Goal: Transaction & Acquisition: Book appointment/travel/reservation

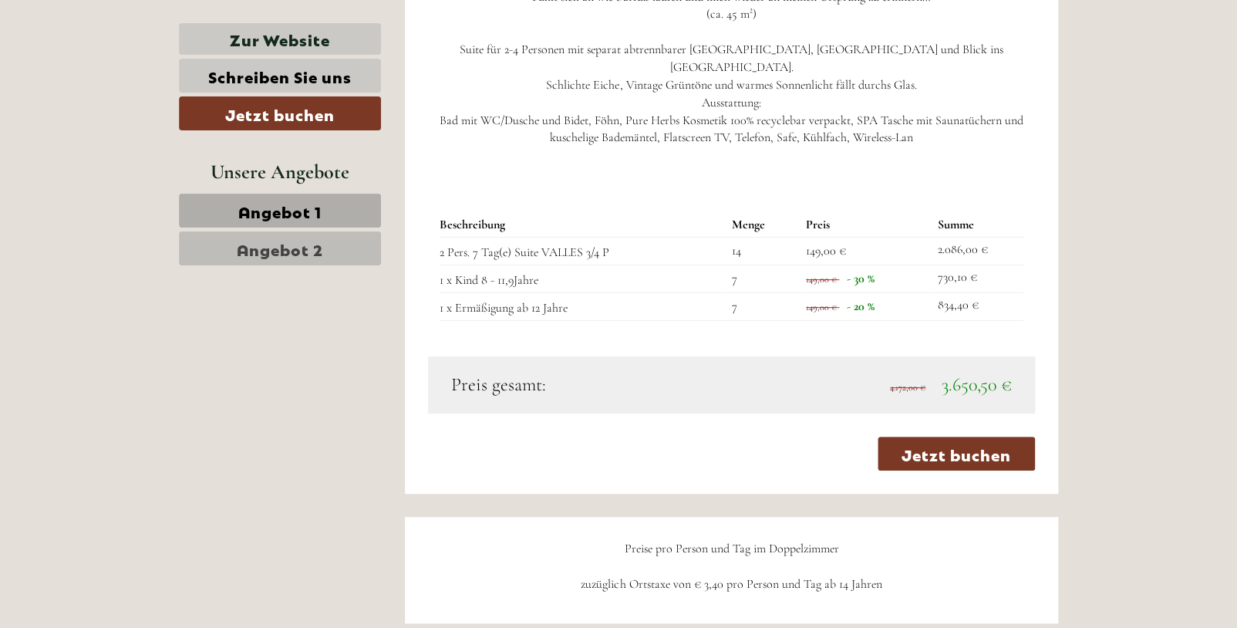
scroll to position [2553, 0]
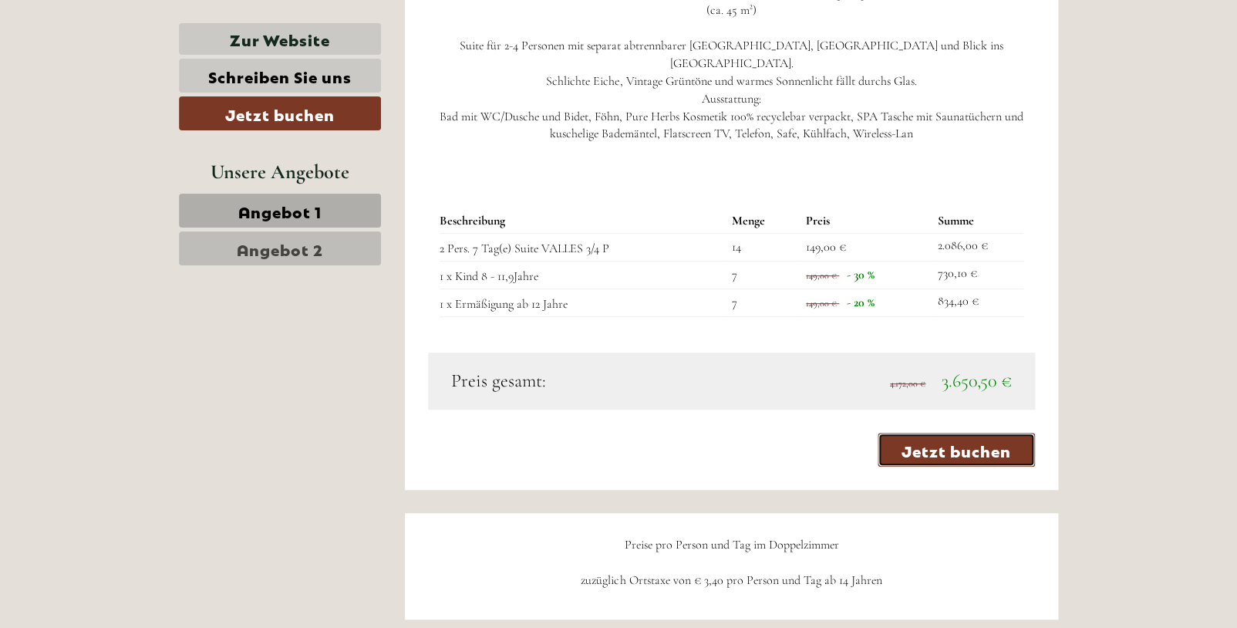
click at [940, 448] on link "Jetzt buchen" at bounding box center [955, 450] width 157 height 34
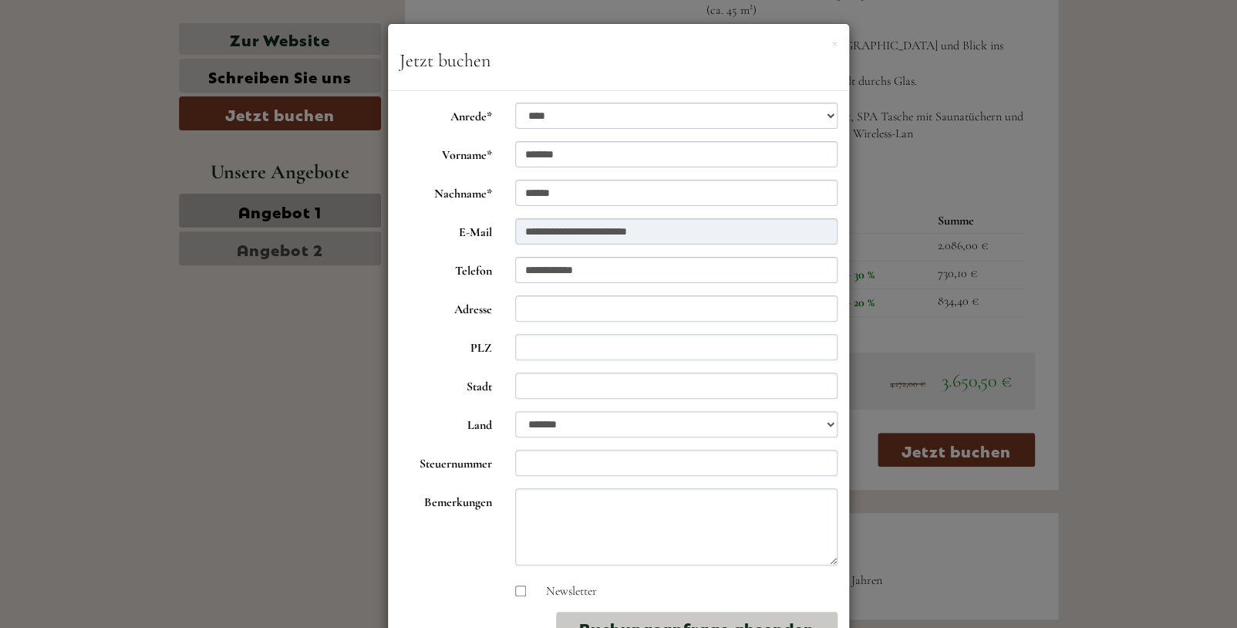
scroll to position [116, 0]
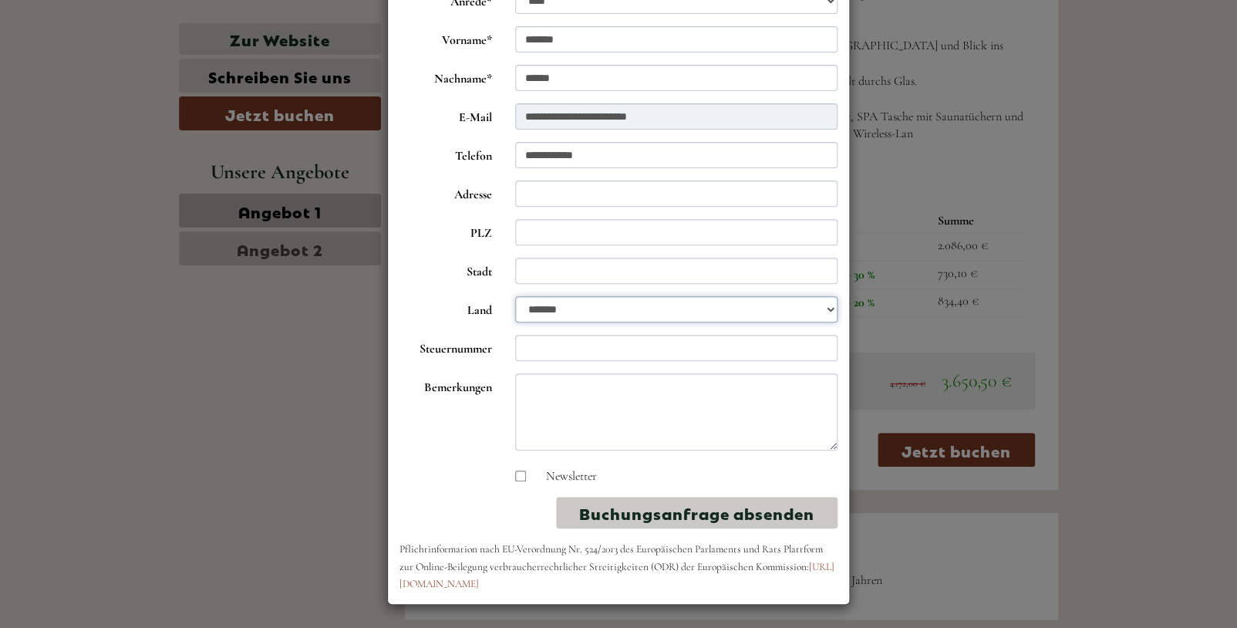
click at [515, 296] on select "**********" at bounding box center [676, 309] width 323 height 26
select select "*"
click option "*******" at bounding box center [0, 0] width 0 height 0
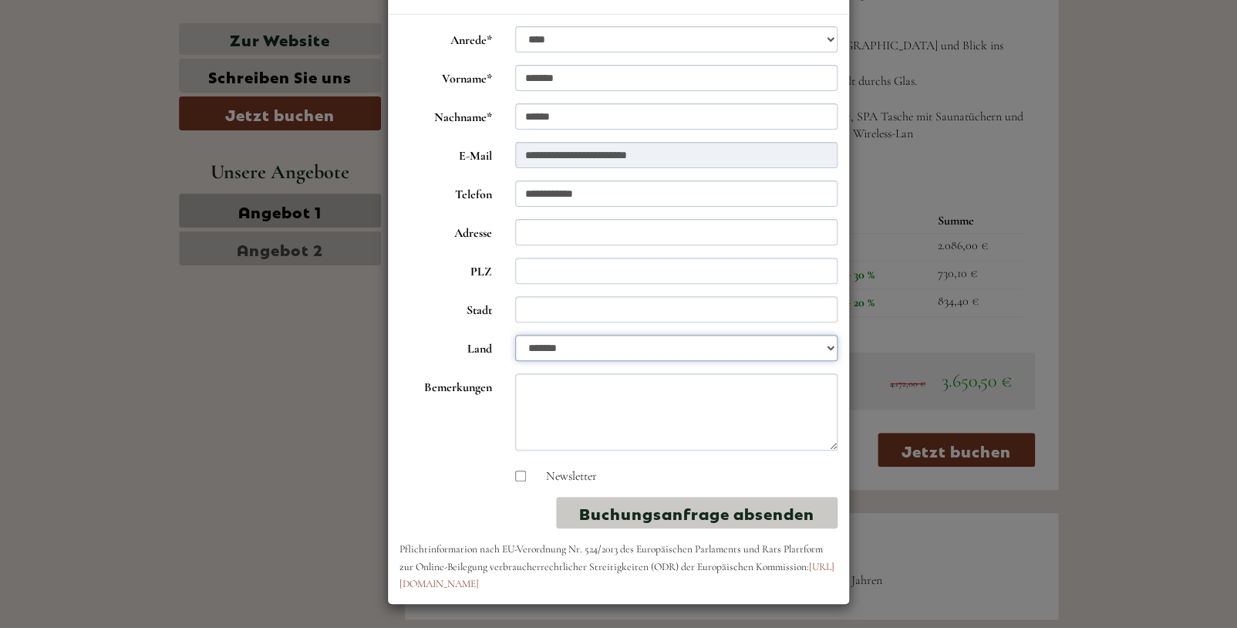
scroll to position [0, 0]
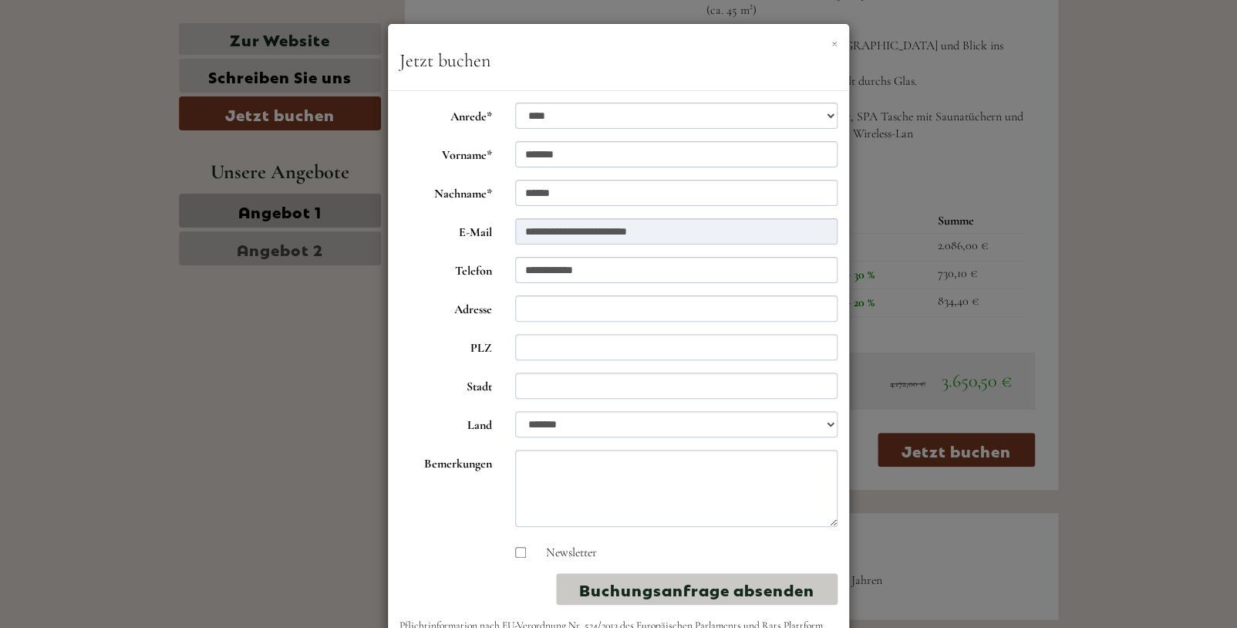
click at [836, 46] on button "×" at bounding box center [834, 42] width 6 height 16
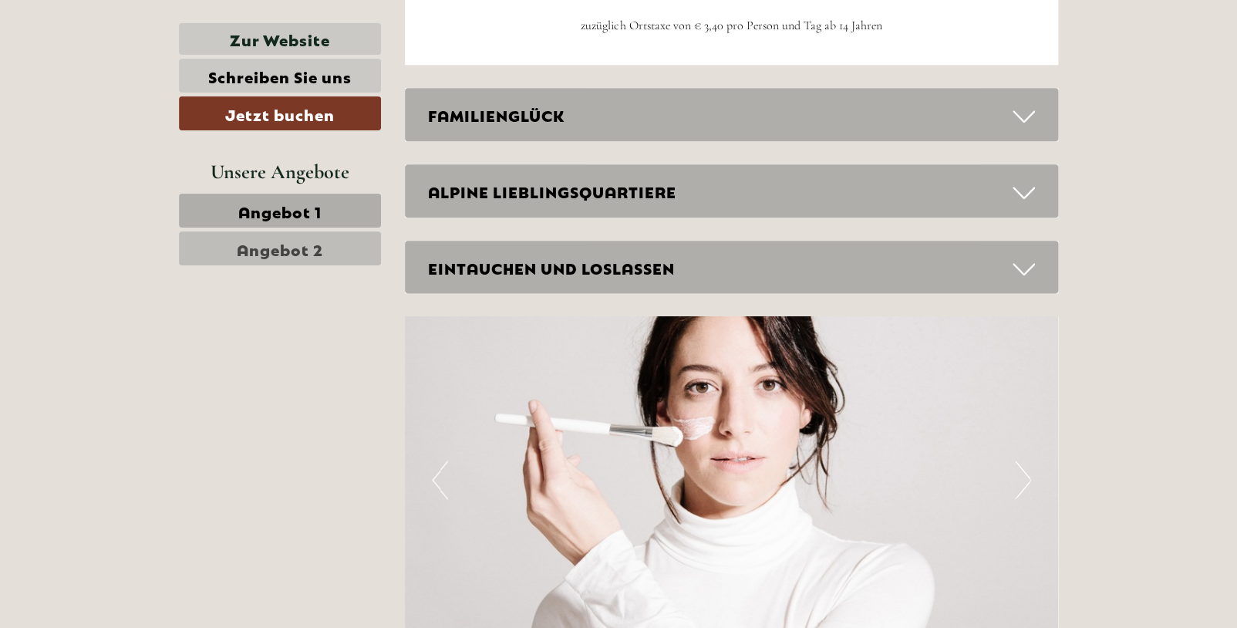
scroll to position [3112, 0]
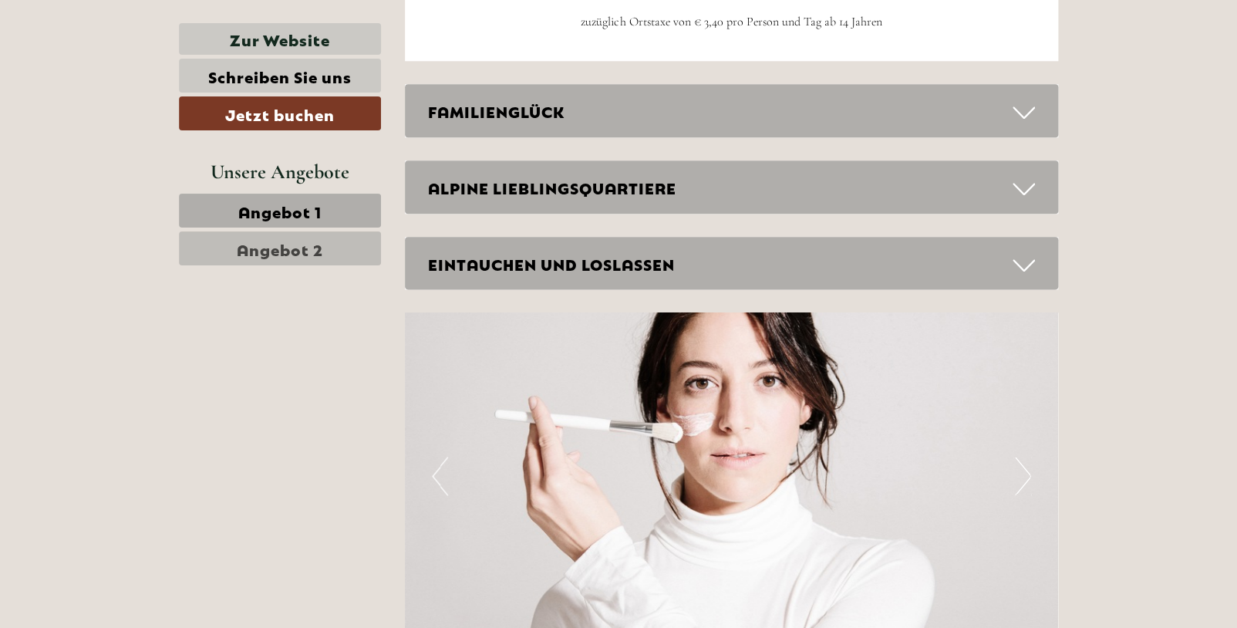
click at [740, 191] on div "ALPINE LIEBLINGSQUARTIERE" at bounding box center [732, 186] width 654 height 53
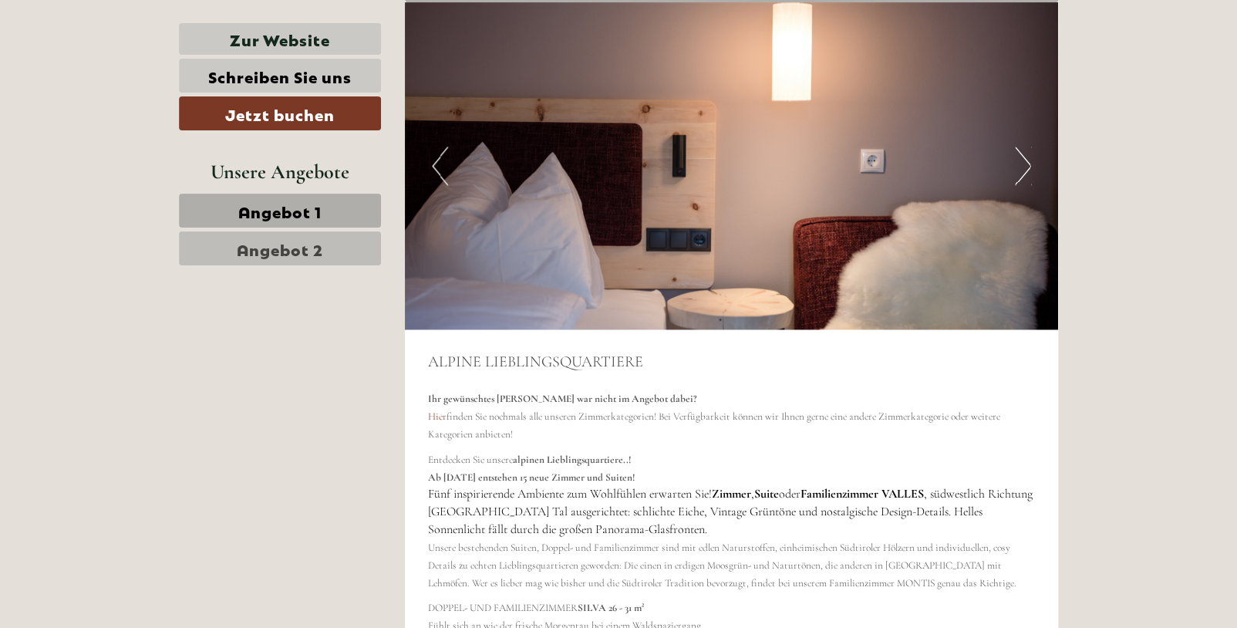
scroll to position [3324, 0]
click at [1017, 154] on button "Next" at bounding box center [1023, 165] width 16 height 39
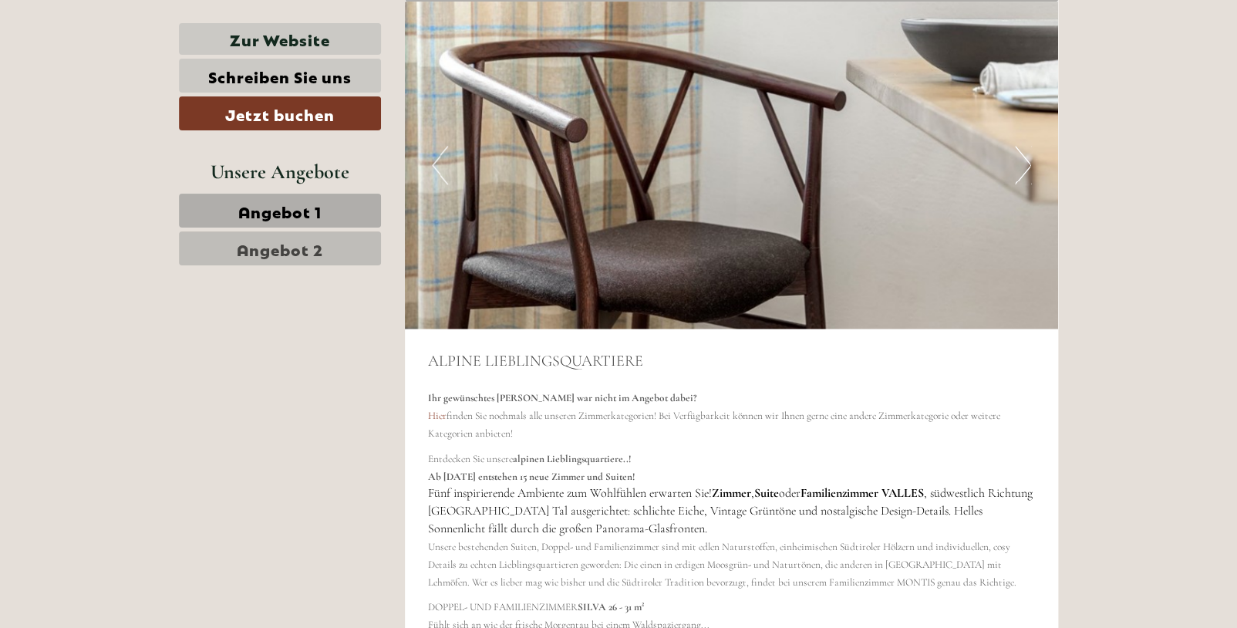
click at [1017, 154] on button "Next" at bounding box center [1023, 165] width 16 height 39
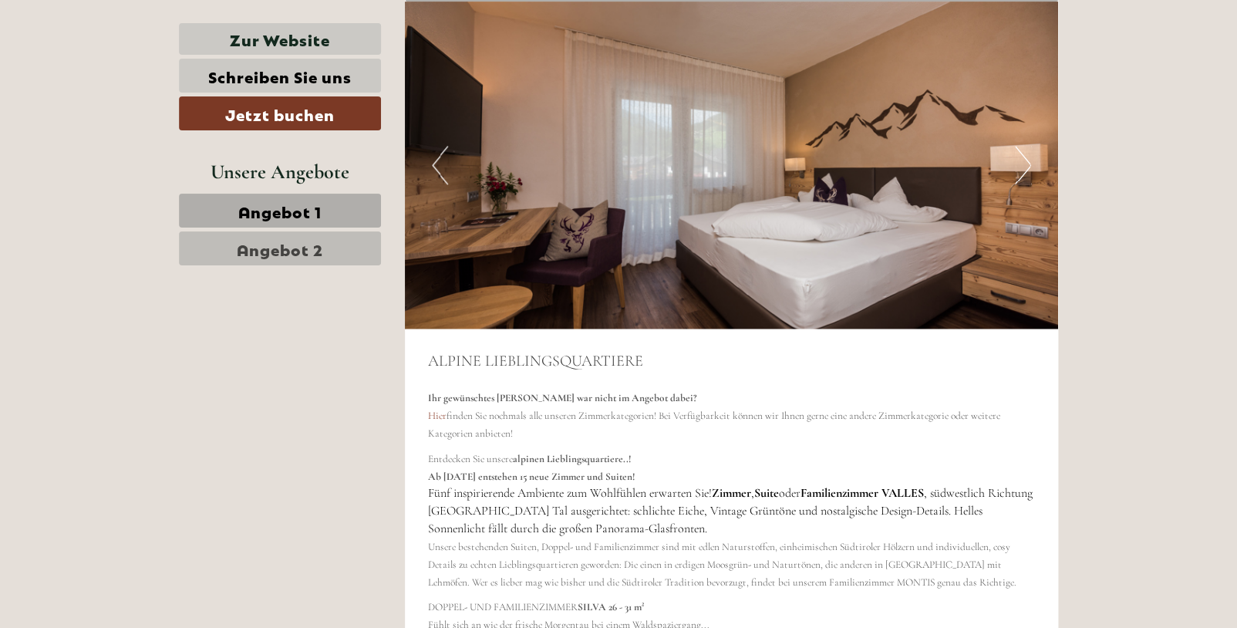
click at [1017, 154] on button "Next" at bounding box center [1023, 165] width 16 height 39
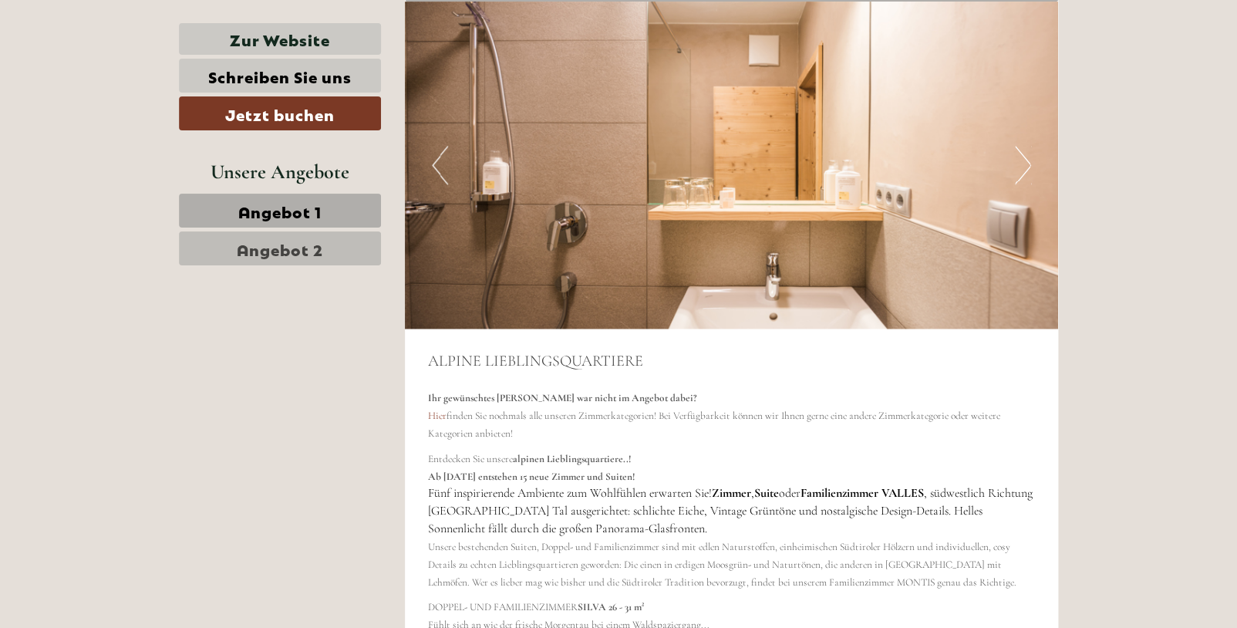
click at [1017, 154] on button "Next" at bounding box center [1023, 165] width 16 height 39
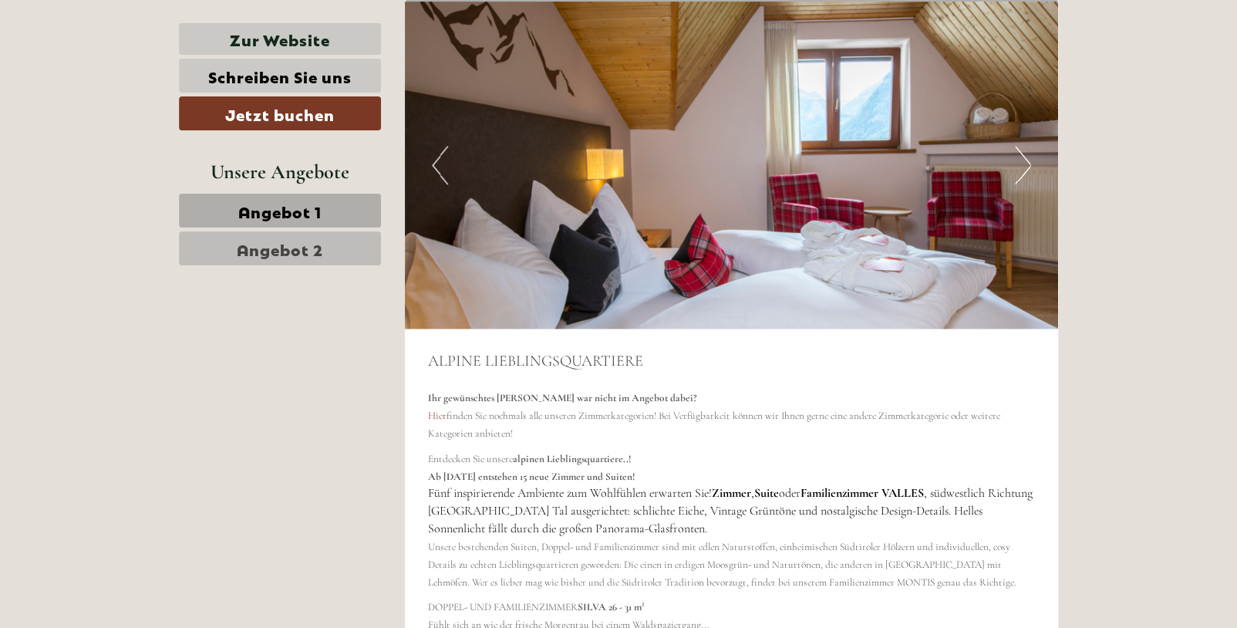
click at [1017, 154] on button "Next" at bounding box center [1023, 165] width 16 height 39
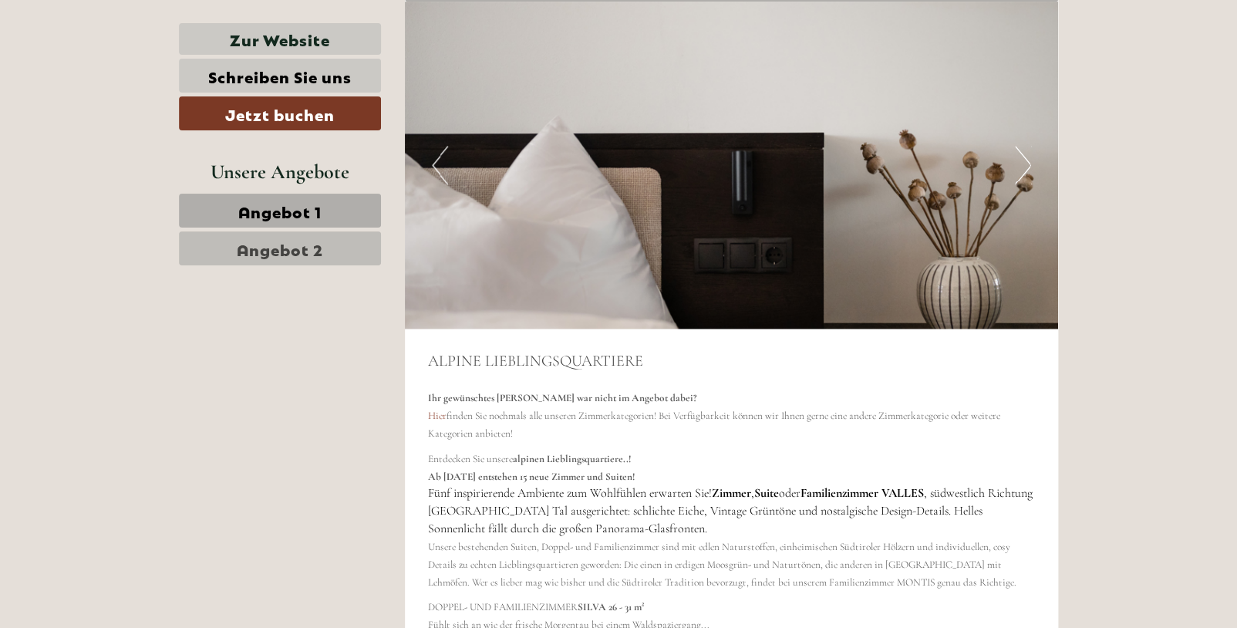
click at [1017, 154] on button "Next" at bounding box center [1023, 165] width 16 height 39
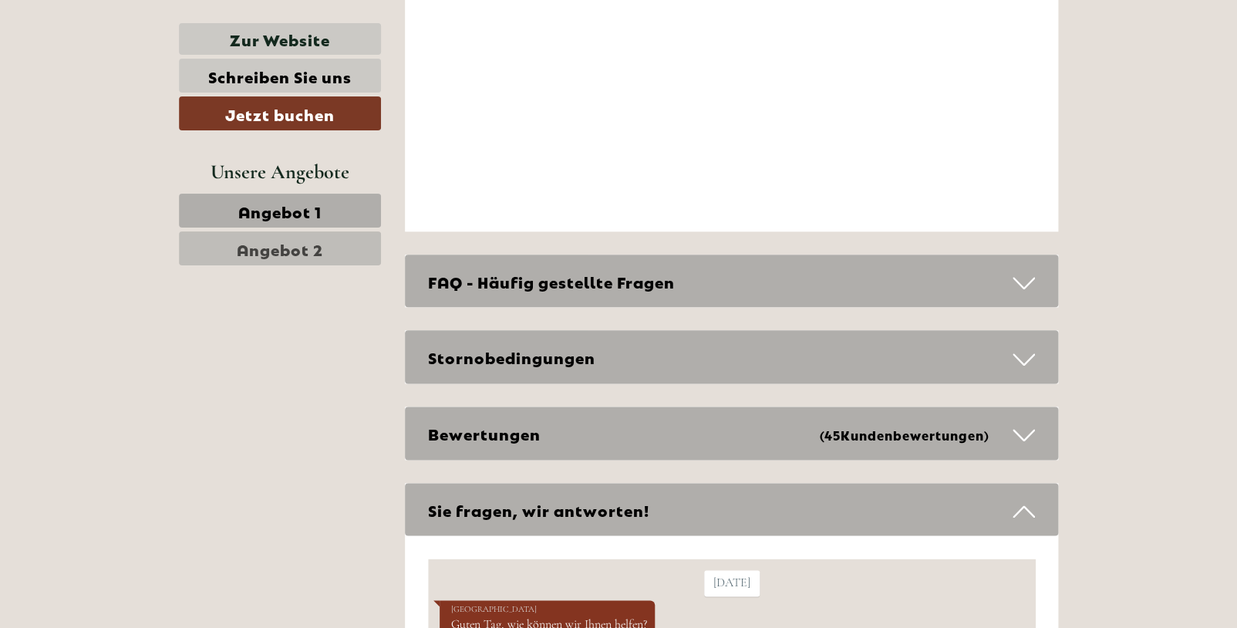
scroll to position [5516, 0]
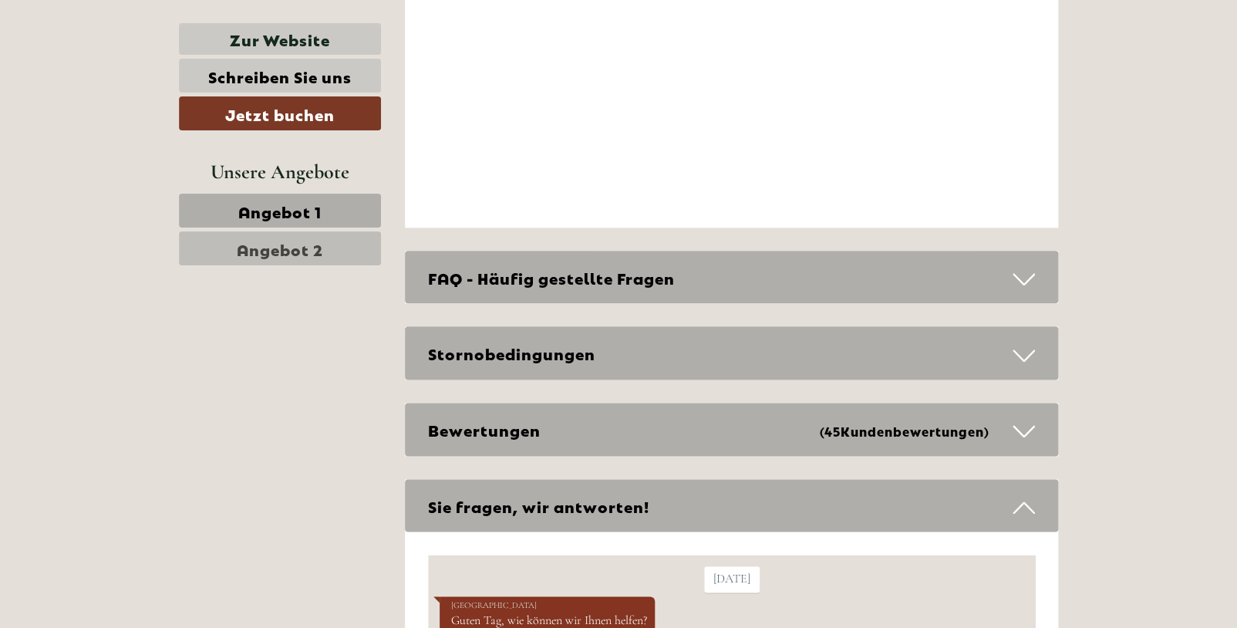
click at [1035, 352] on icon at bounding box center [1023, 355] width 22 height 26
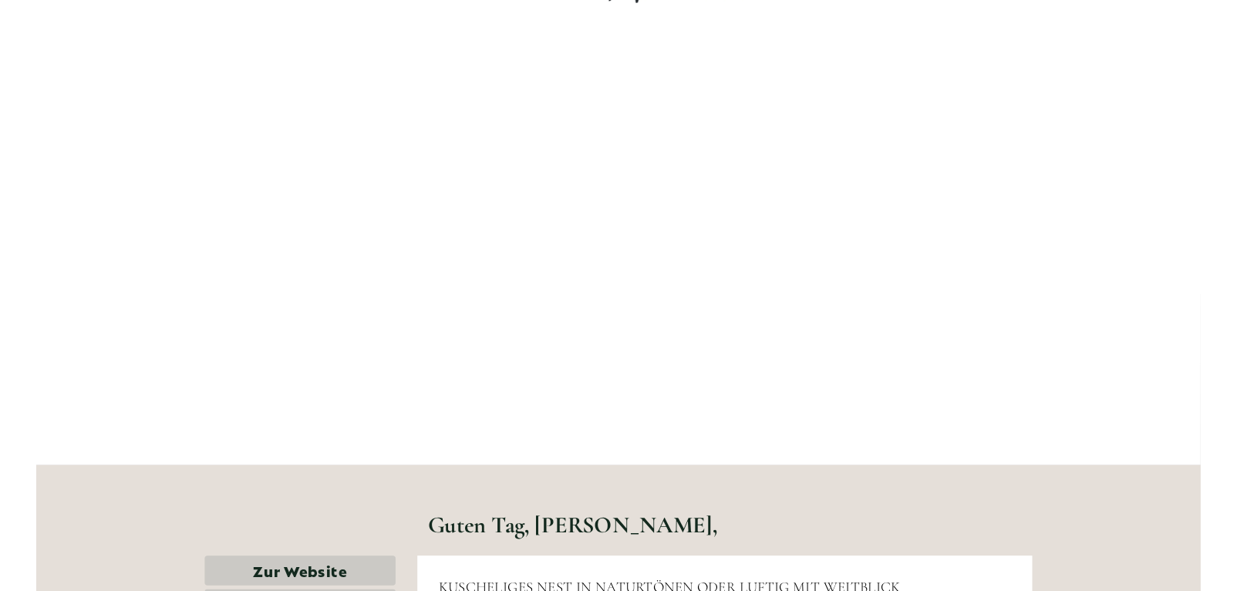
scroll to position [0, 0]
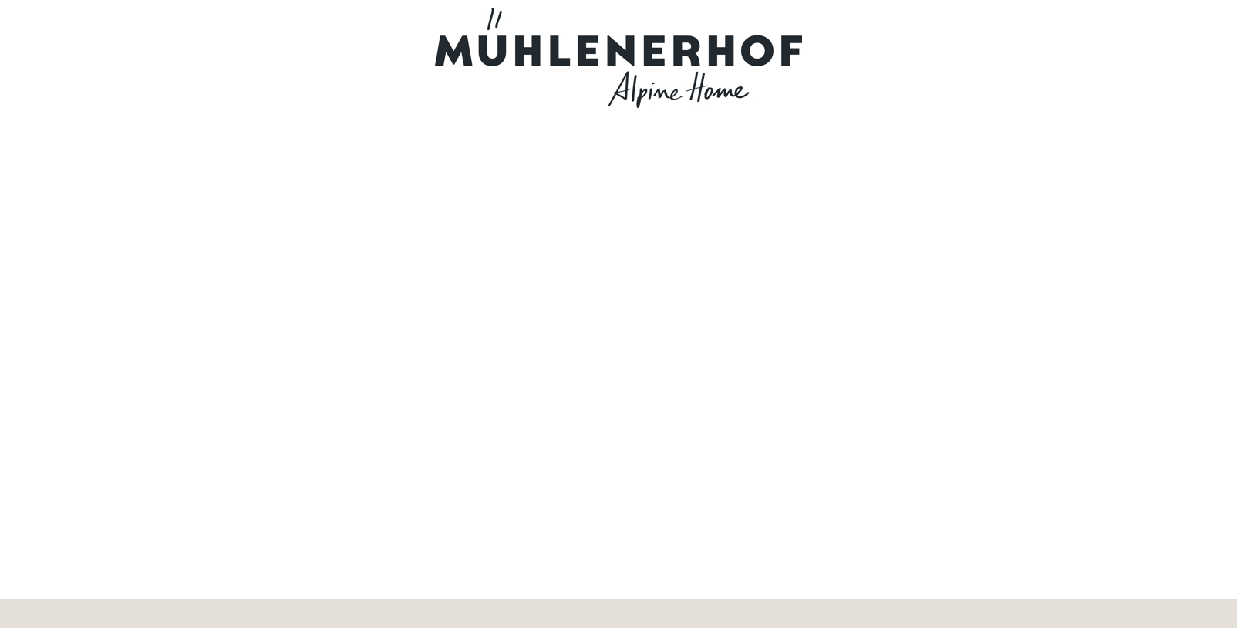
scroll to position [370, 0]
